Goal: Task Accomplishment & Management: Use online tool/utility

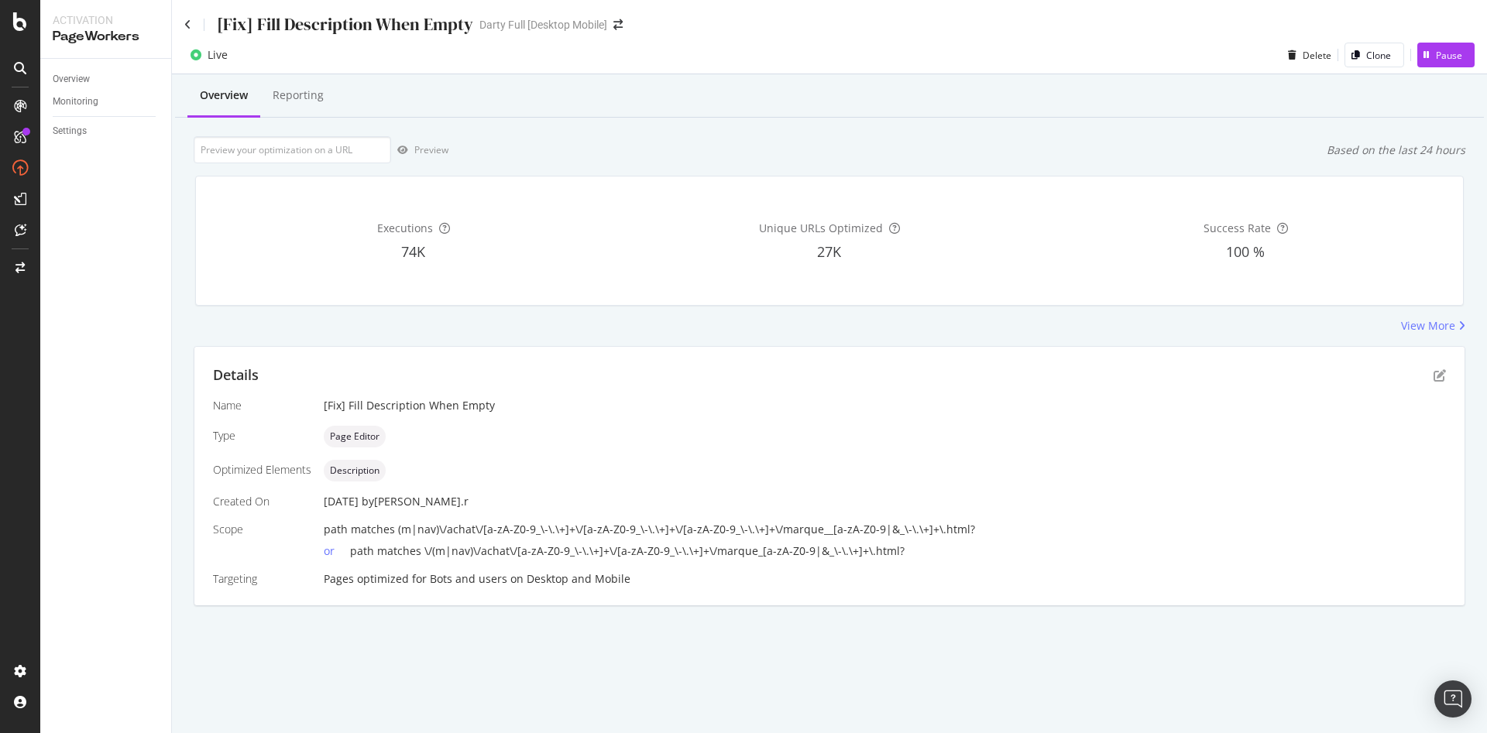
drag, startPoint x: 712, startPoint y: 12, endPoint x: 557, endPoint y: 179, distance: 227.9
click at [557, 179] on div "Executions 74K Unique URLs Optimized 27K Success Rate 100 %" at bounding box center [829, 241] width 1267 height 129
click at [1421, 324] on div "View More" at bounding box center [1428, 325] width 54 height 15
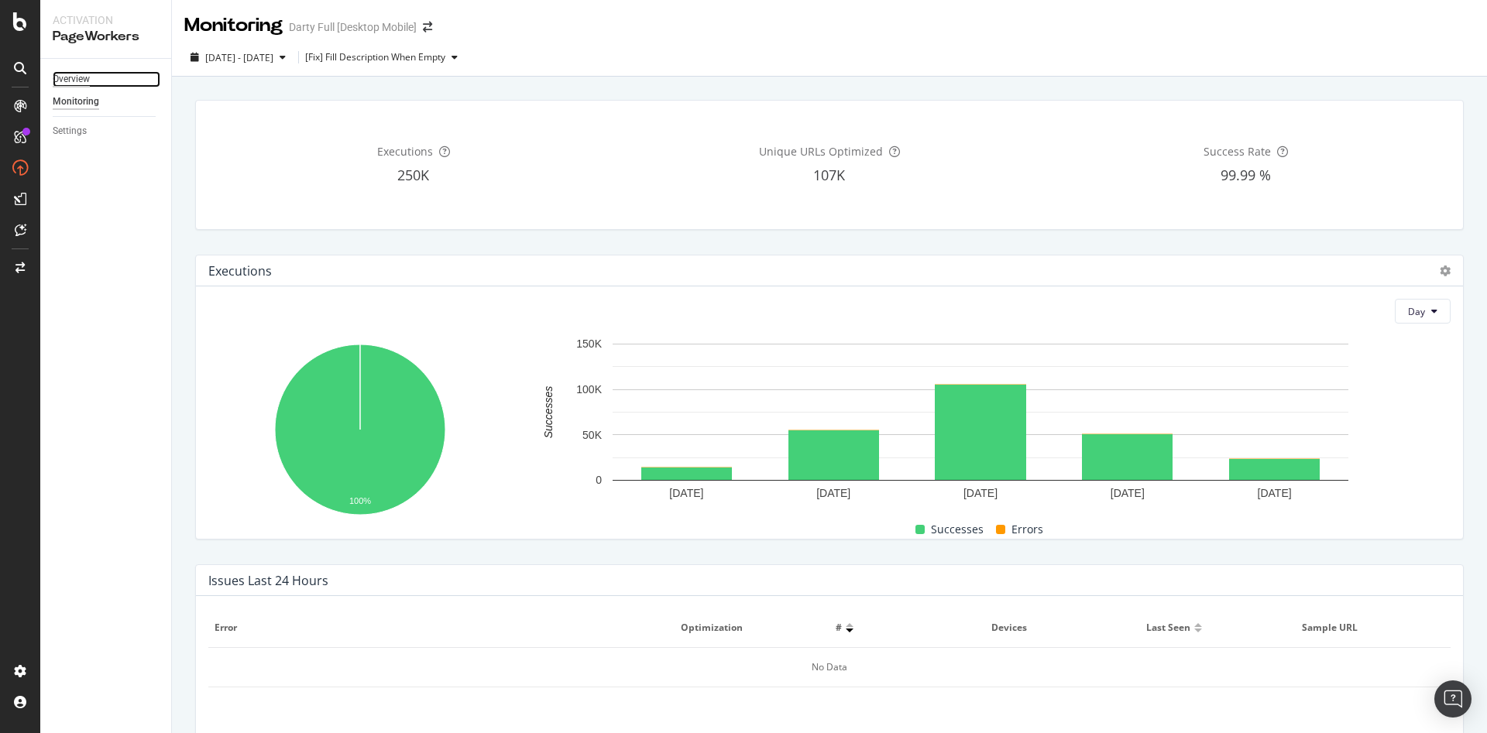
click at [78, 81] on div "Overview" at bounding box center [71, 79] width 37 height 16
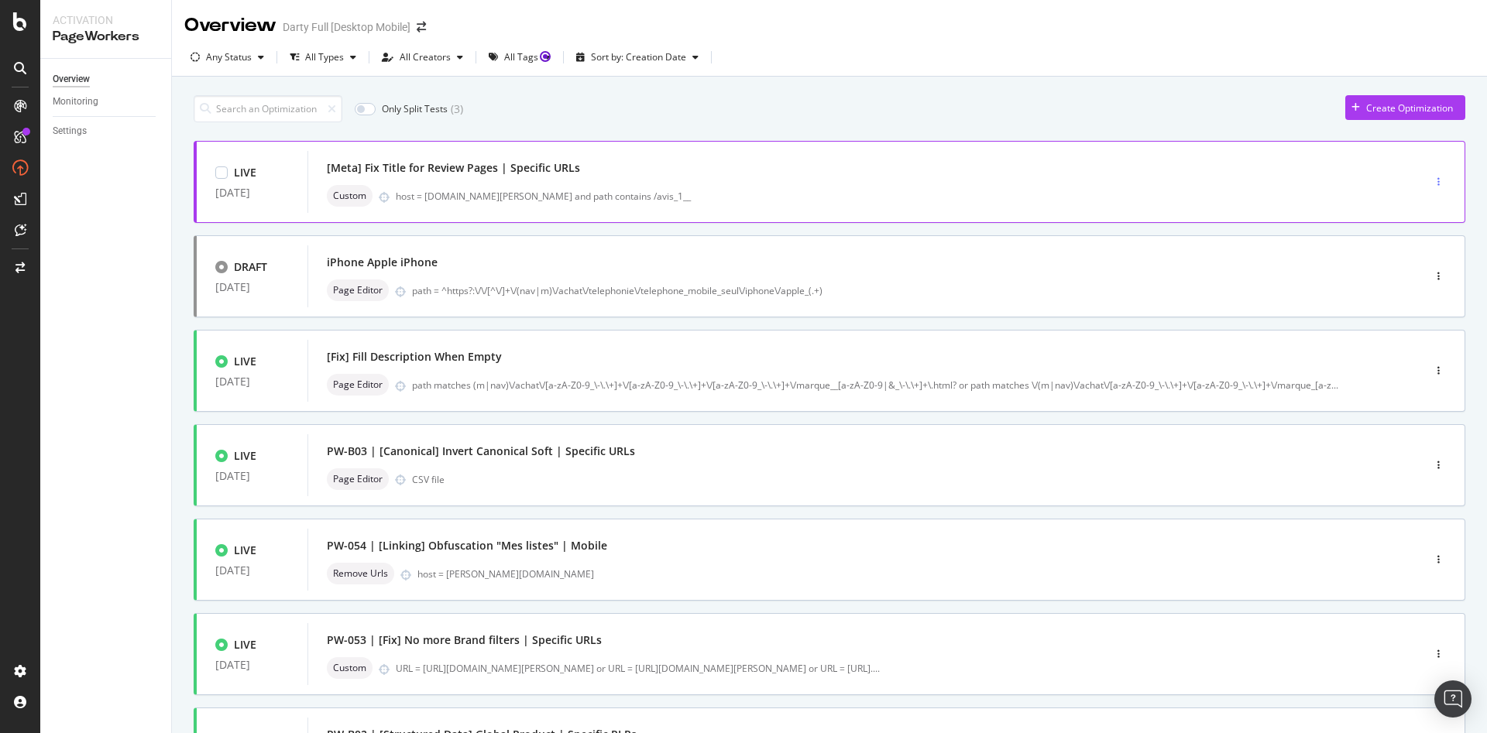
click at [1437, 182] on icon "button" at bounding box center [1438, 181] width 2 height 9
click at [1209, 181] on div "[Meta] Fix Title for Review Pages | Specific URLs Custom host = [DOMAIN_NAME][P…" at bounding box center [842, 182] width 1030 height 50
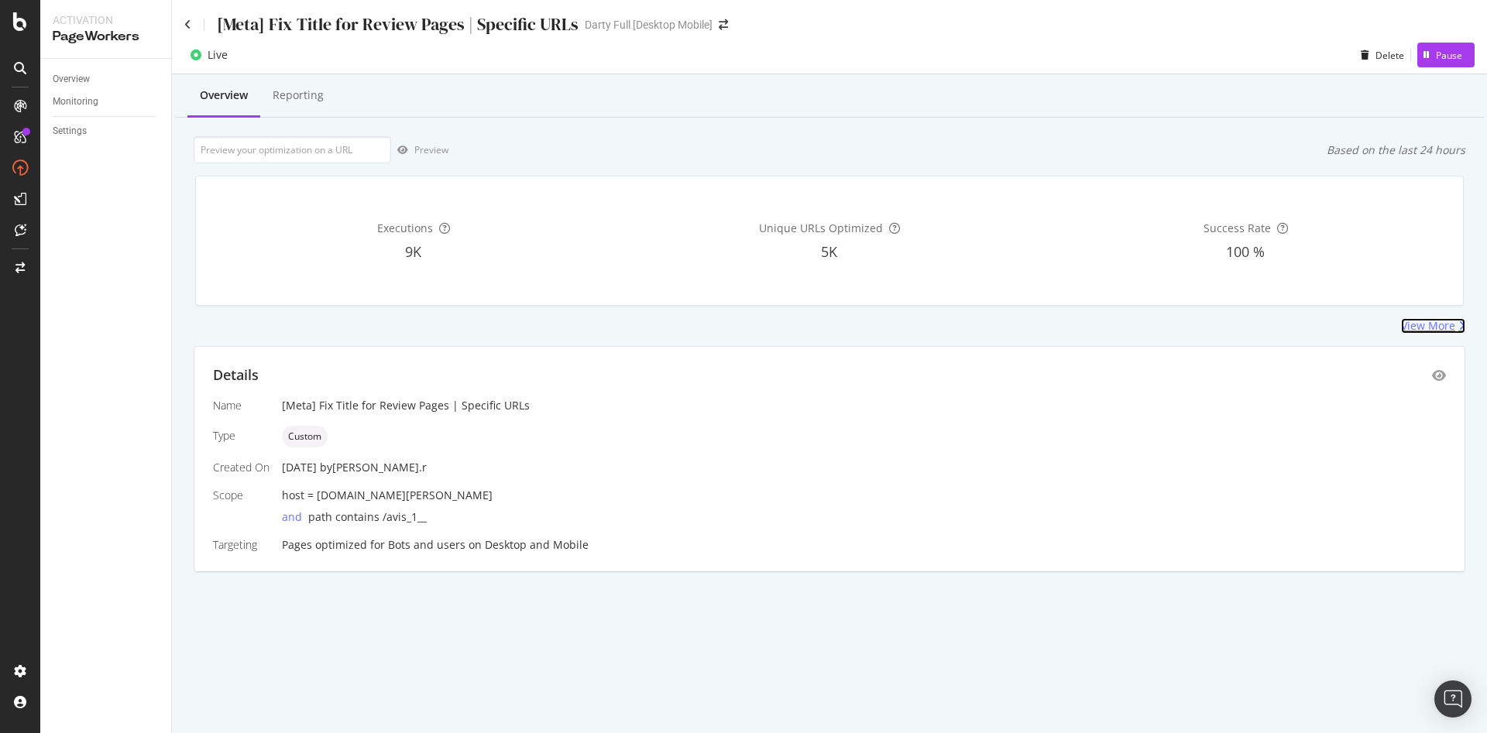
click at [1439, 330] on div "View More" at bounding box center [1428, 325] width 54 height 15
click at [1437, 376] on icon "eye" at bounding box center [1439, 375] width 14 height 12
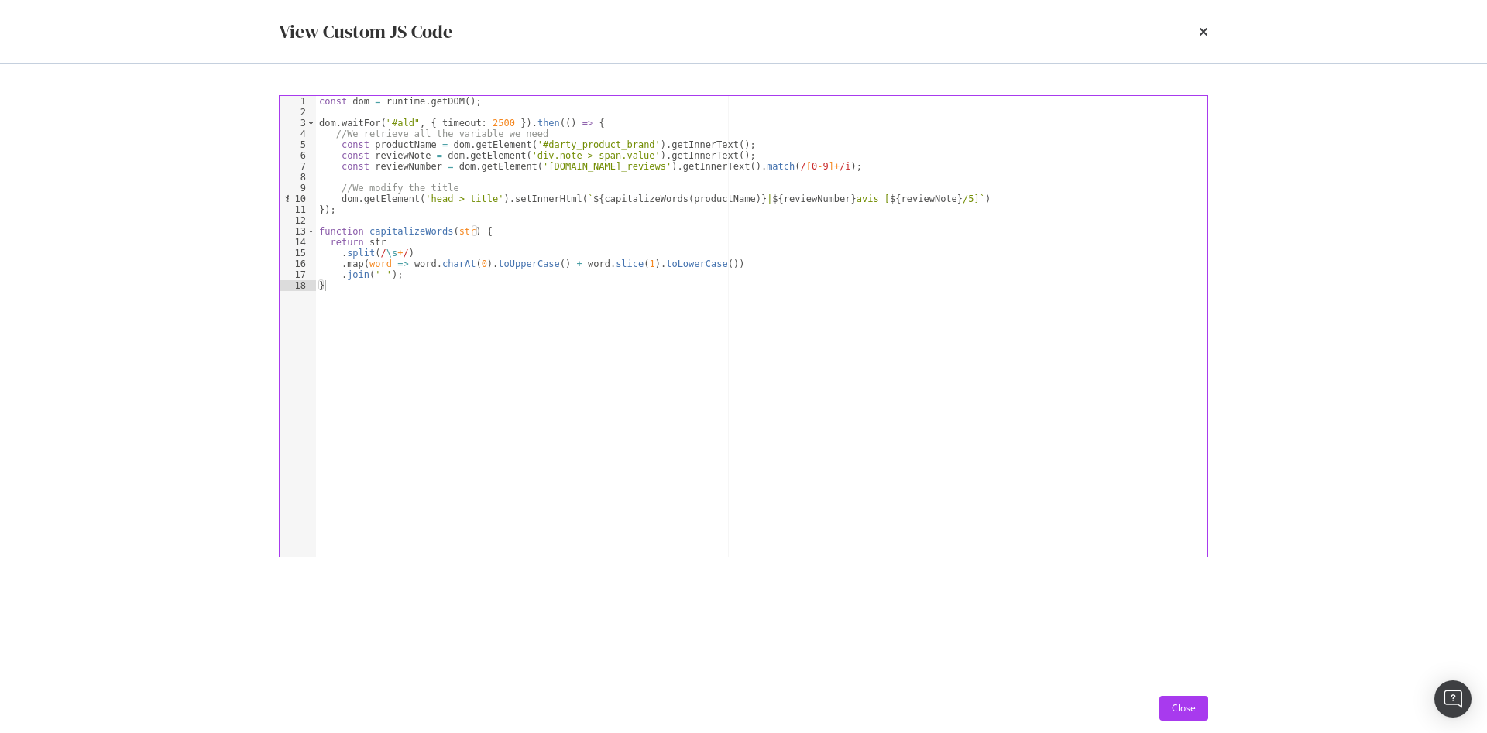
click at [976, 352] on div "const dom = runtime . getDOM ( ) ; dom . waitFor ( "#ald" , { timeout : 2500 })…" at bounding box center [761, 337] width 891 height 482
click at [970, 343] on div "const dom = runtime . getDOM ( ) ; dom . waitFor ( "#ald" , { timeout : 2500 })…" at bounding box center [761, 337] width 891 height 482
click at [1185, 688] on div "Close" at bounding box center [1183, 707] width 24 height 13
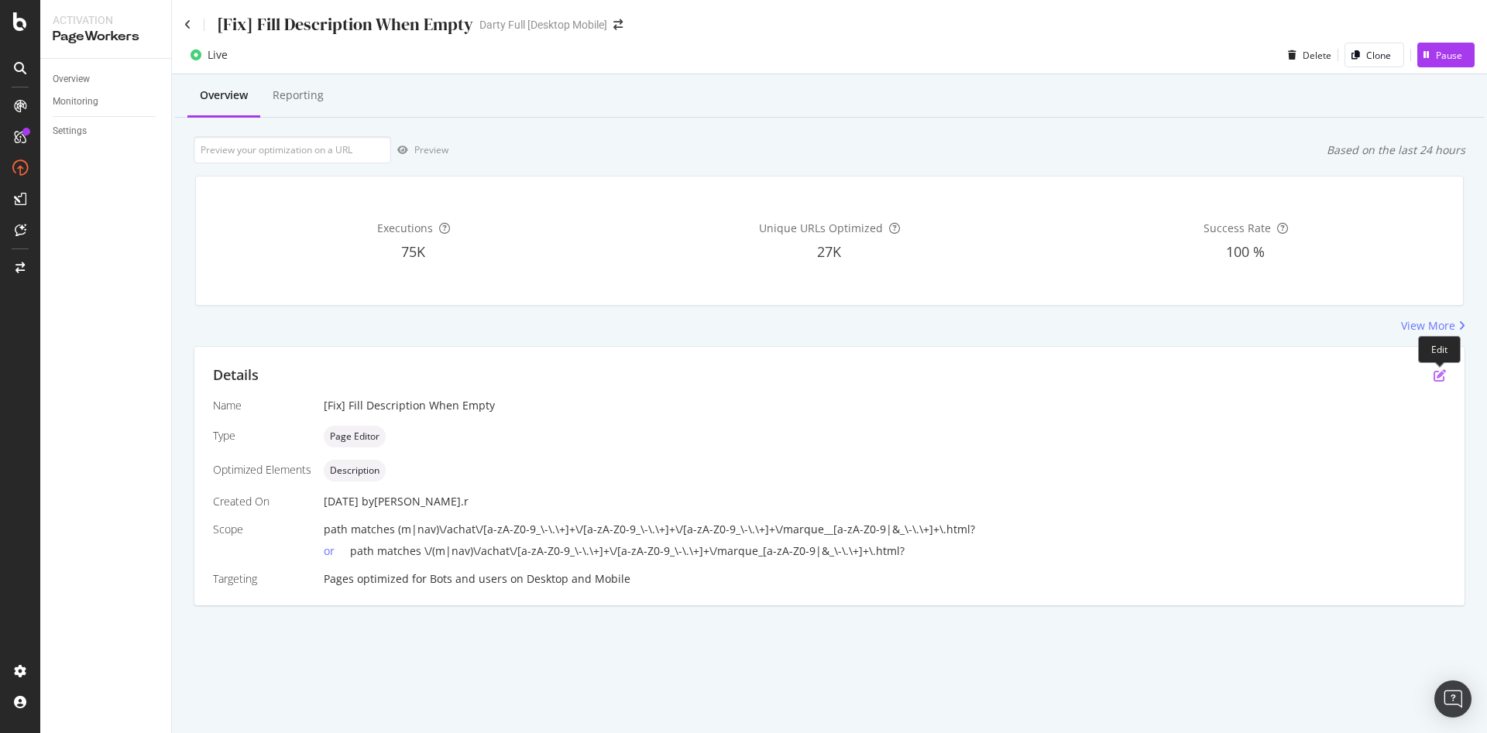
click at [1442, 375] on icon "pen-to-square" at bounding box center [1439, 375] width 12 height 12
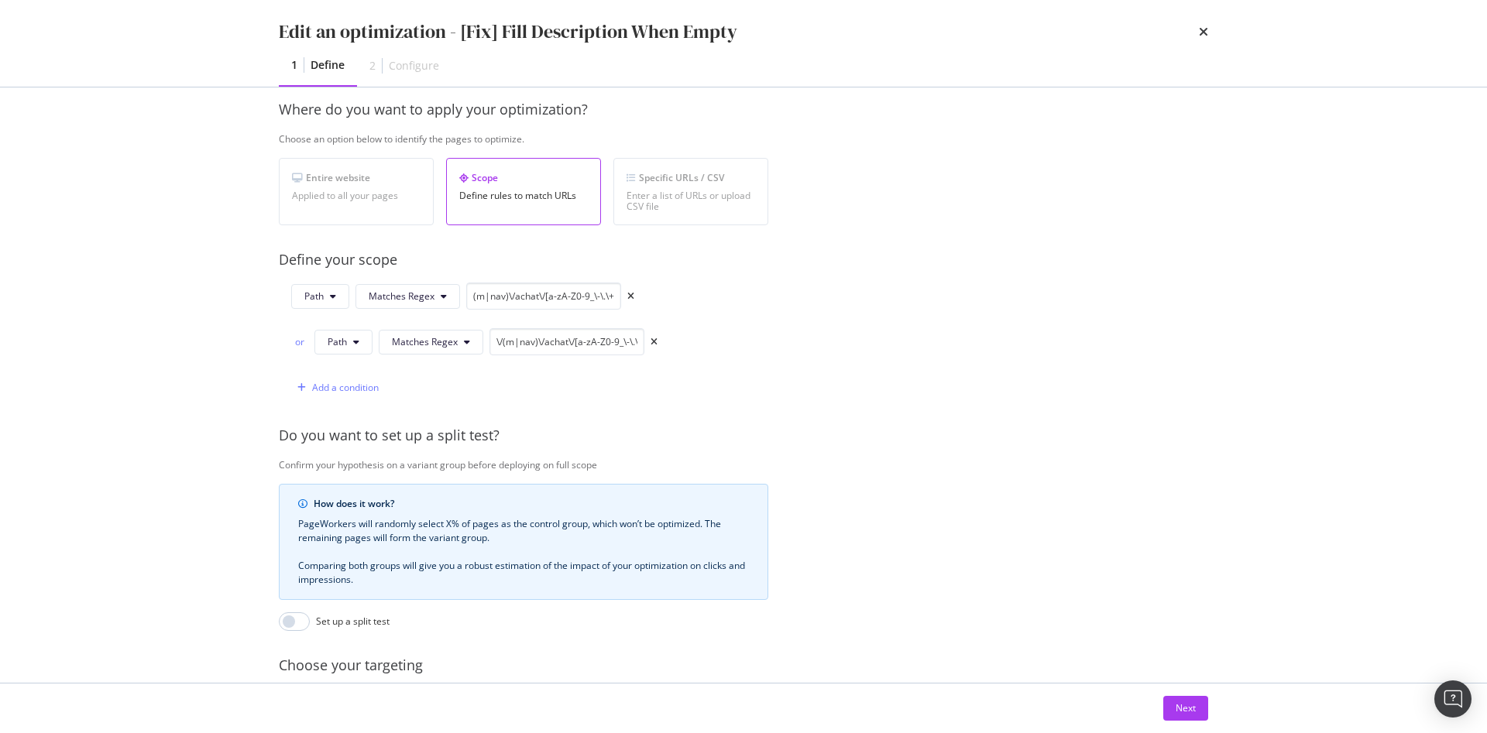
scroll to position [232, 0]
click at [1192, 704] on div "Next" at bounding box center [1185, 707] width 20 height 13
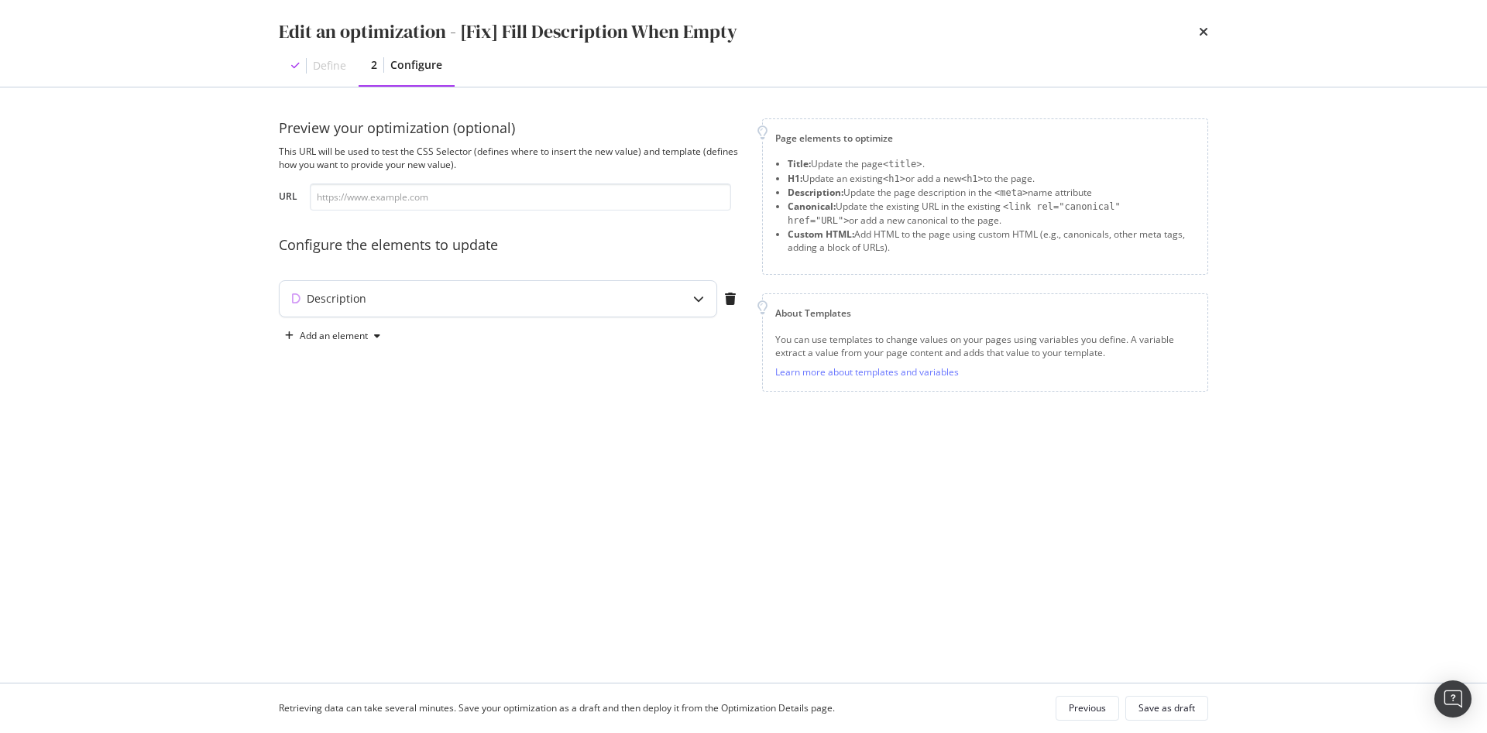
click at [570, 305] on div "Description" at bounding box center [468, 298] width 376 height 15
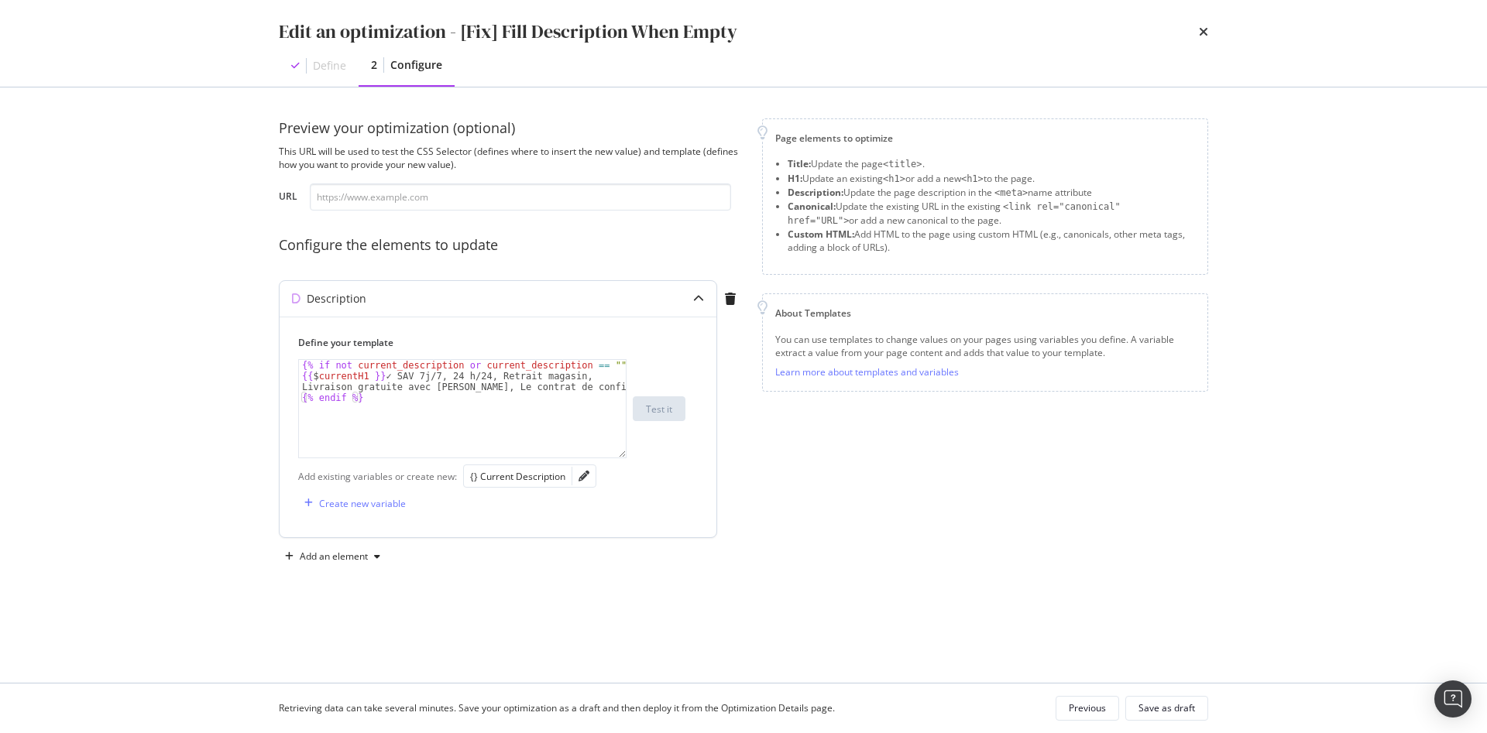
type textarea "{% endif %}"
click at [468, 403] on div "{% if not current_description or current_description == "" %} {{ $ currentH1 }}…" at bounding box center [462, 419] width 327 height 119
click at [458, 193] on input "modal" at bounding box center [520, 196] width 421 height 27
paste input "https://www.darty.com/nav/achat/petit_electromenager/expresso_cafetiere-cafetie…"
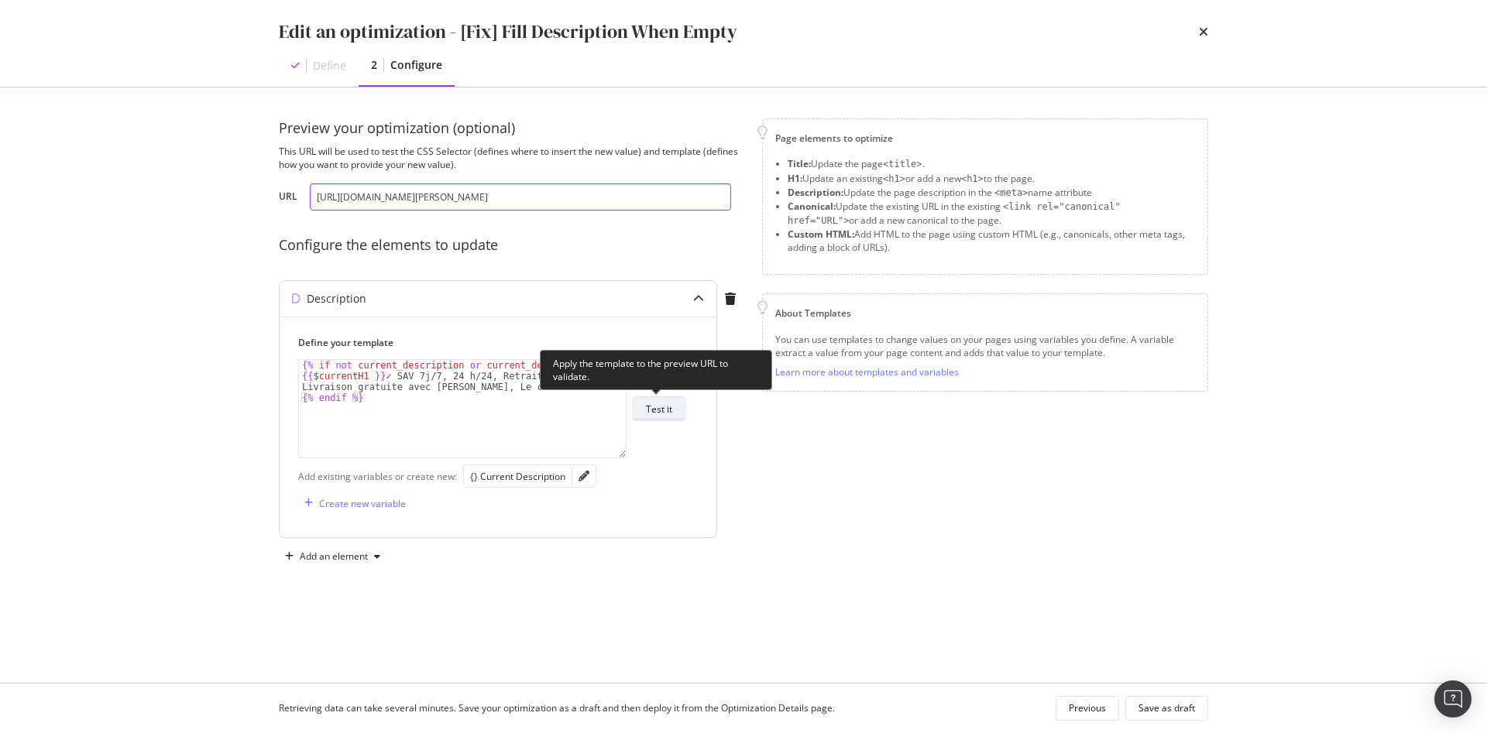
type input "https://www.darty.com/nav/achat/petit_electromenager/expresso_cafetiere-cafetie…"
click at [660, 413] on div "Test it" at bounding box center [659, 409] width 26 height 13
click at [650, 412] on div "Test it" at bounding box center [659, 409] width 26 height 13
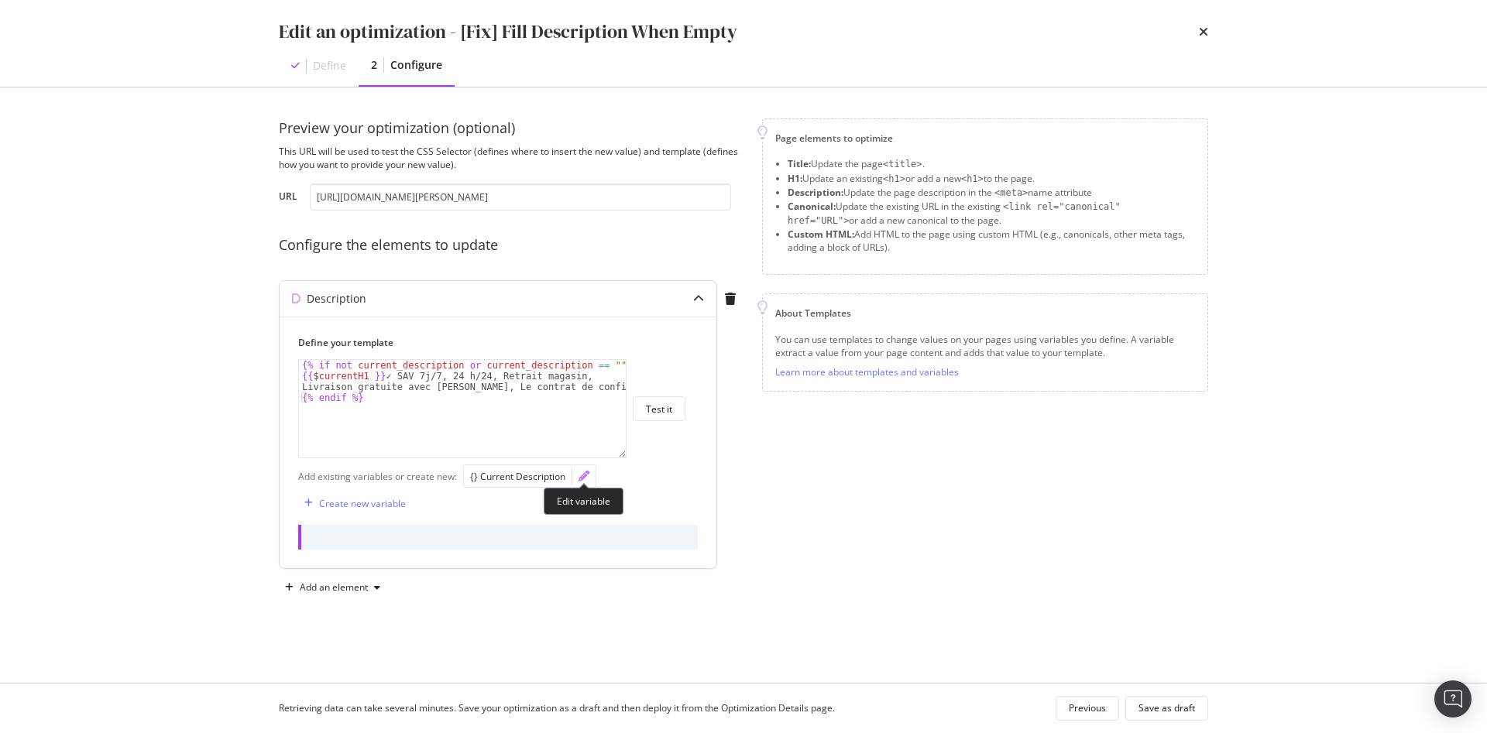
click at [580, 477] on icon "pencil" at bounding box center [583, 476] width 11 height 11
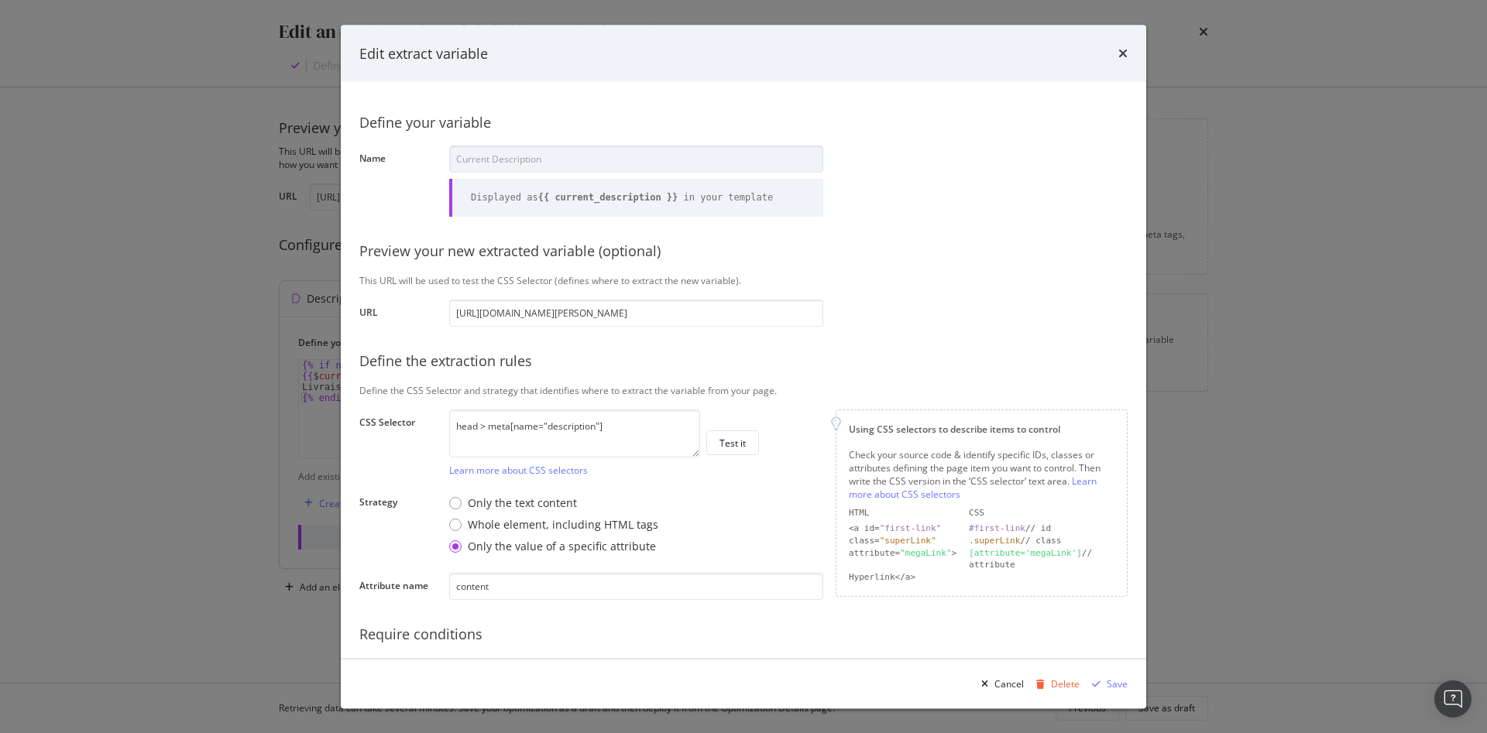
scroll to position [0, 179]
click at [1126, 53] on icon "times" at bounding box center [1122, 53] width 9 height 12
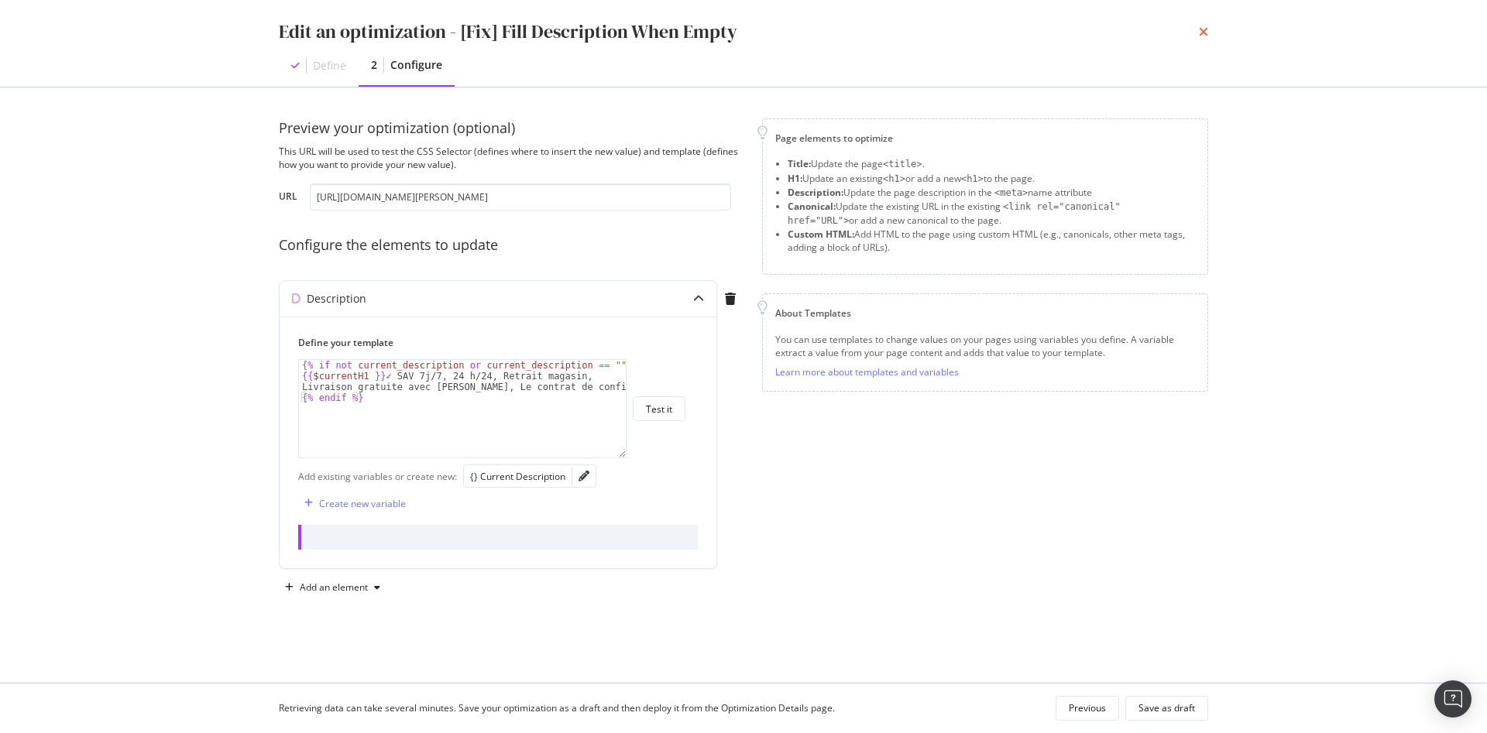
click at [1200, 33] on icon "times" at bounding box center [1203, 32] width 9 height 12
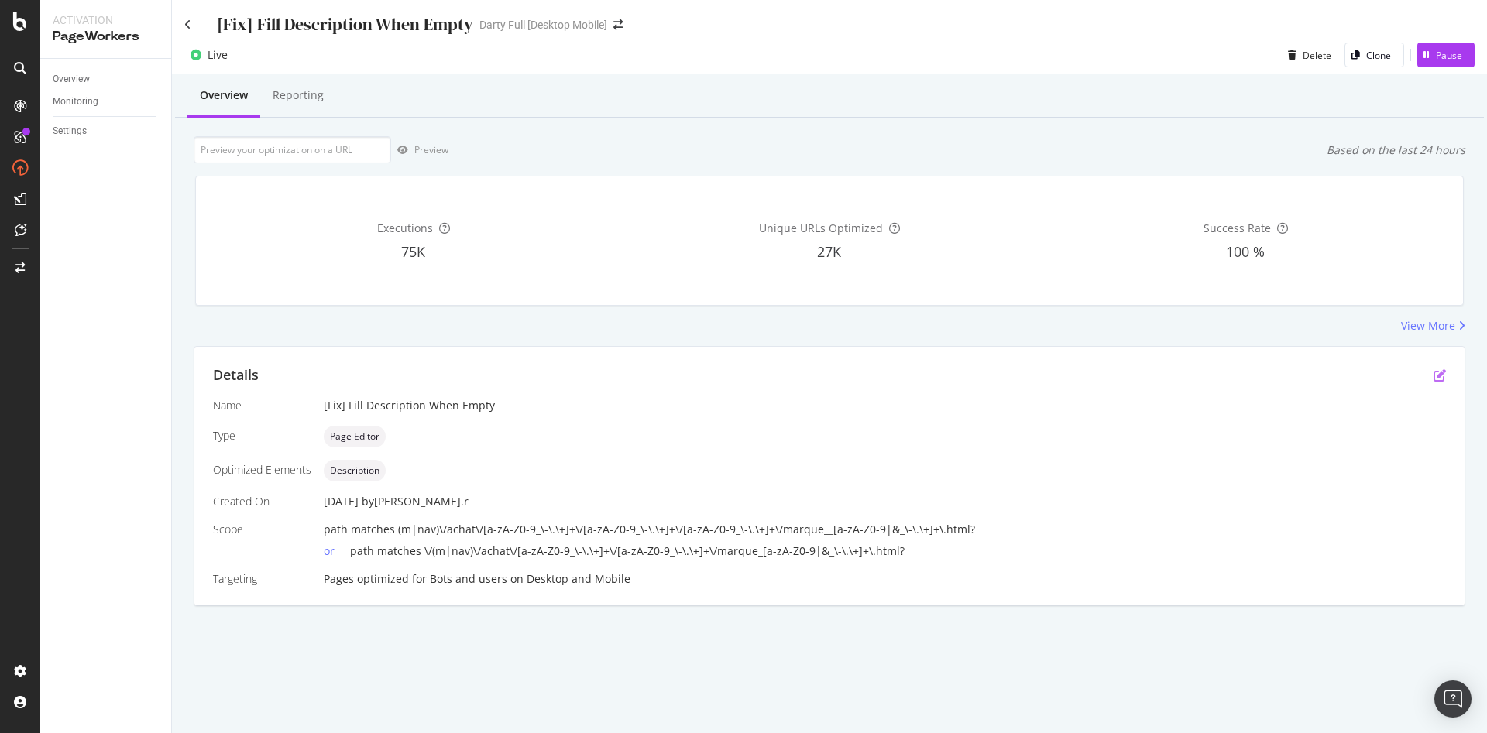
click at [1433, 374] on div "Details" at bounding box center [829, 375] width 1233 height 20
click at [1434, 374] on icon "pen-to-square" at bounding box center [1439, 375] width 12 height 12
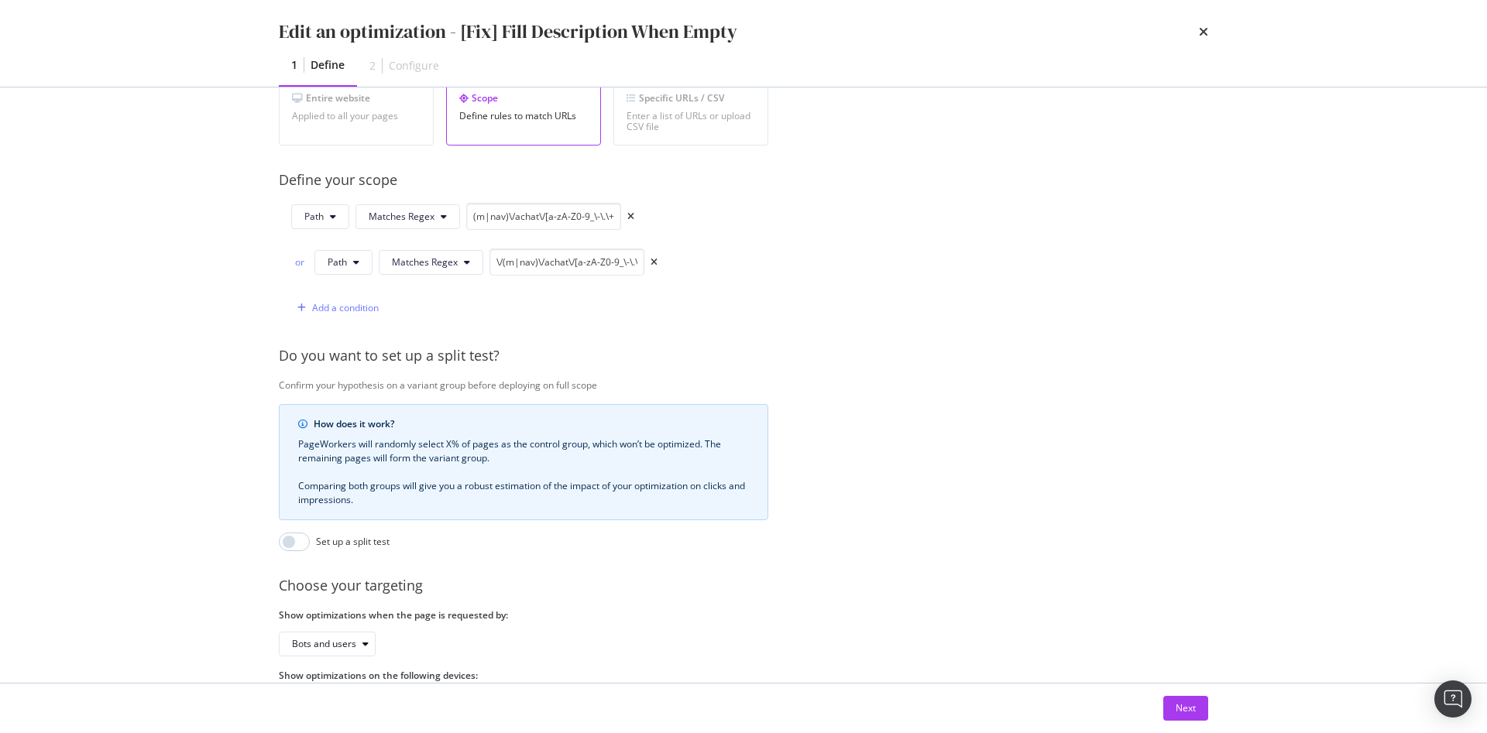
scroll to position [387, 0]
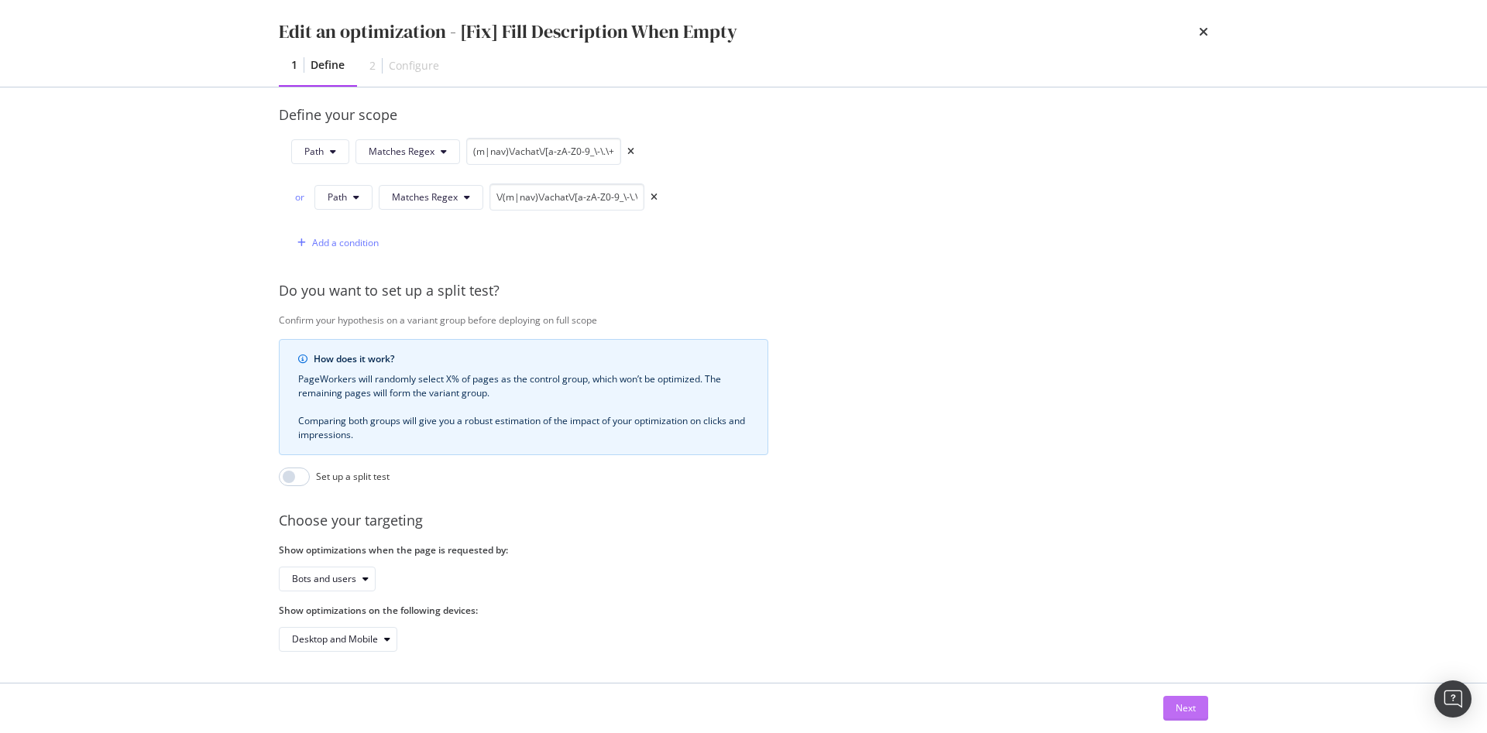
click at [1178, 707] on div "Next" at bounding box center [1185, 707] width 20 height 13
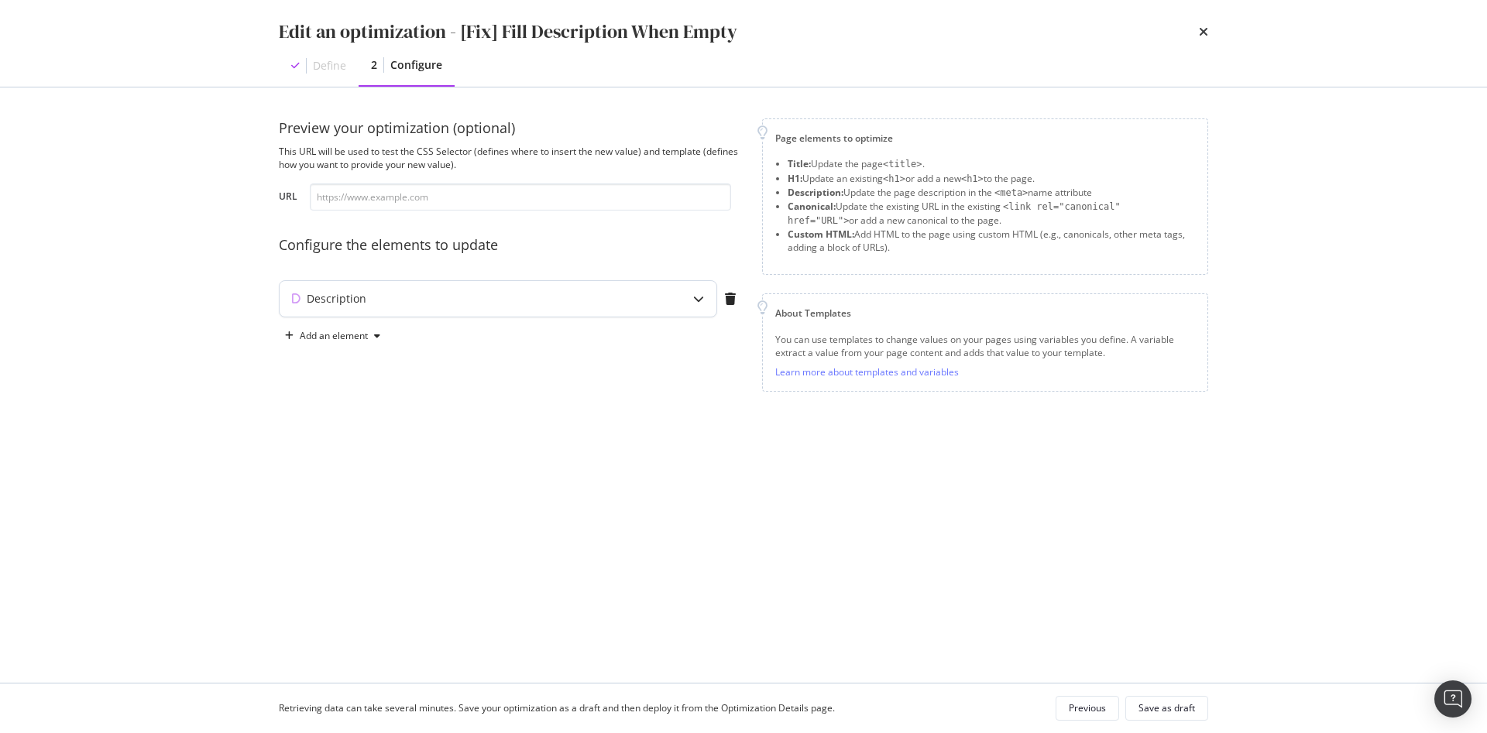
click at [489, 306] on div "Description" at bounding box center [468, 298] width 376 height 15
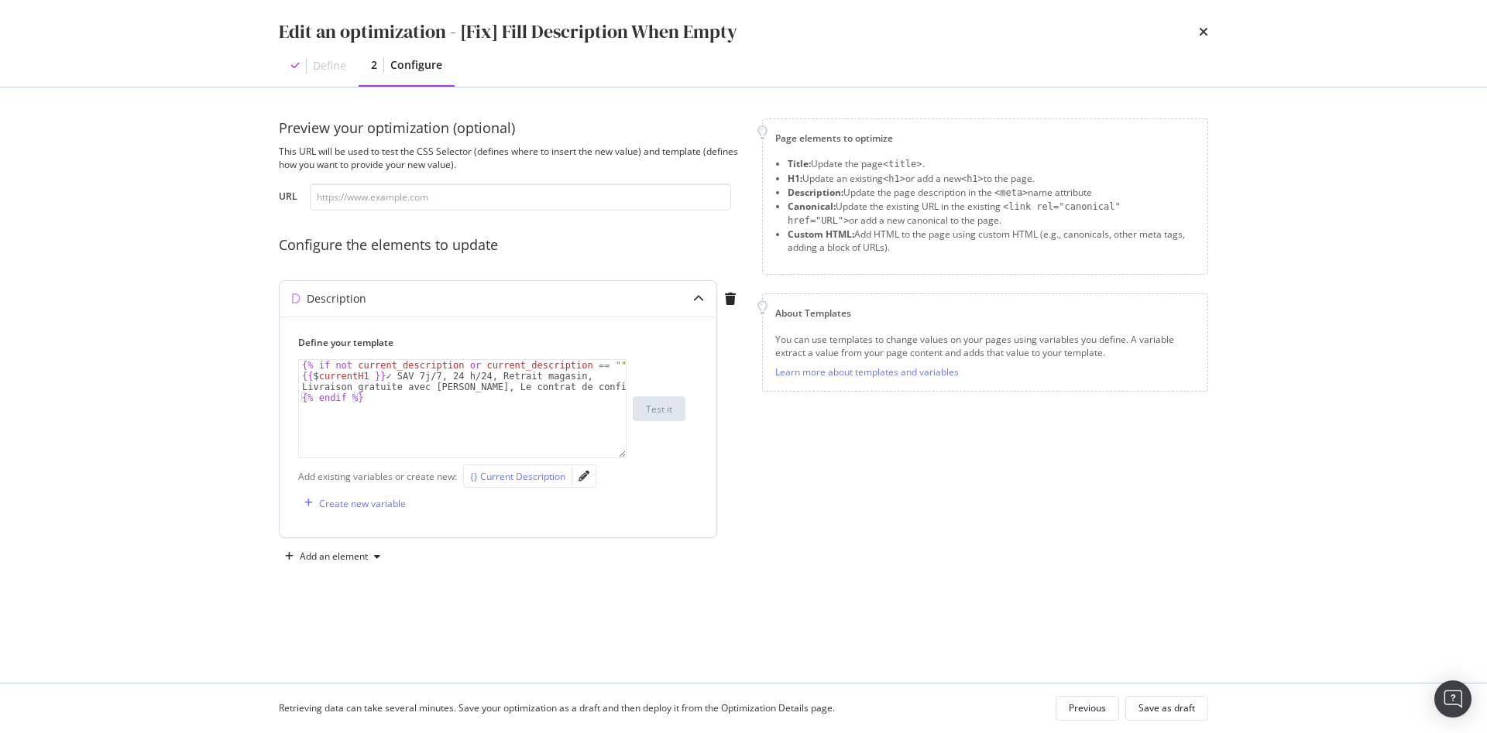
click at [520, 484] on div "{} Current Description" at bounding box center [517, 476] width 95 height 17
type textarea "{% endif %} {{ current_description }}"
click at [581, 476] on icon "pencil" at bounding box center [583, 476] width 11 height 11
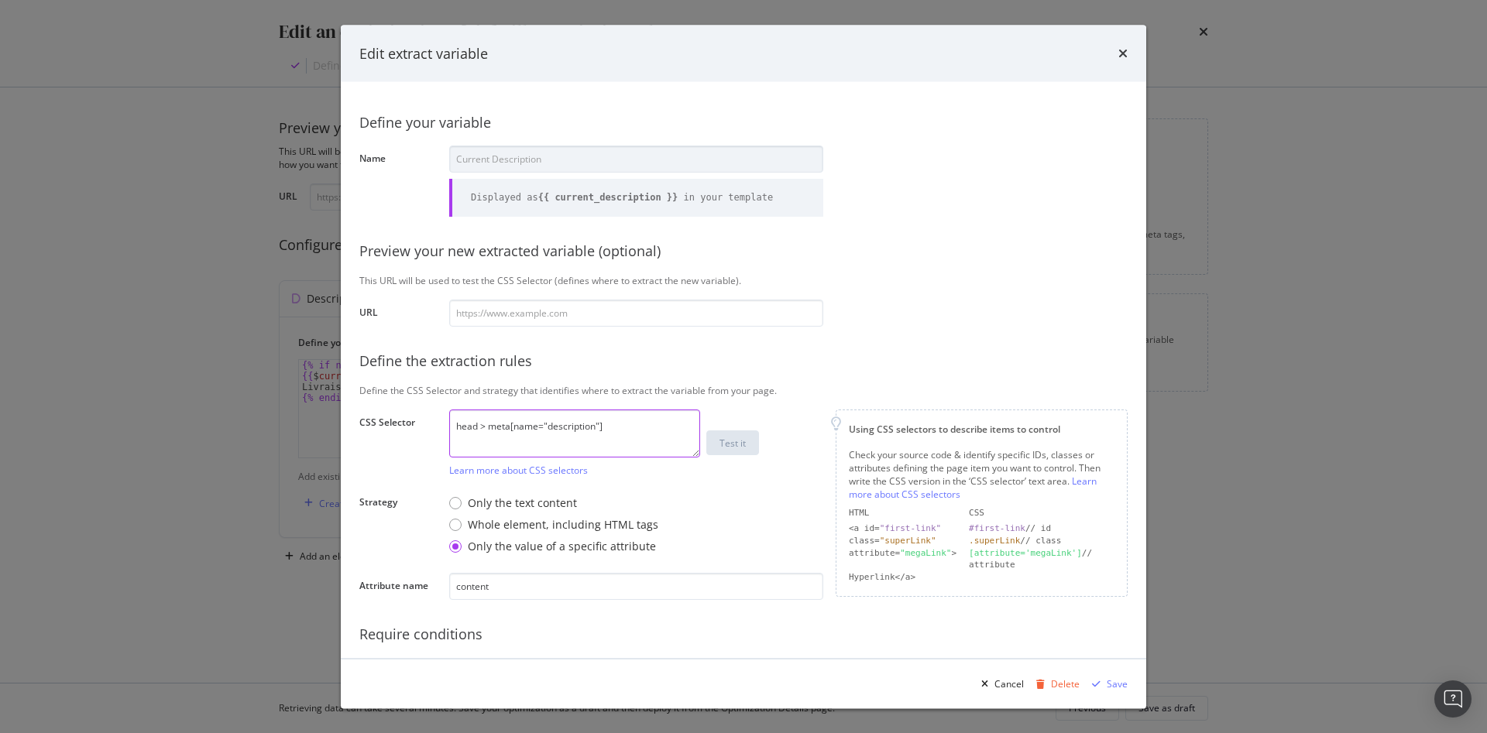
drag, startPoint x: 614, startPoint y: 428, endPoint x: 440, endPoint y: 406, distance: 175.6
click at [440, 406] on div "Define your variable Name Current Description Displayed as {{ current_descripti…" at bounding box center [743, 401] width 768 height 601
click at [1124, 57] on icon "times" at bounding box center [1122, 53] width 9 height 12
